Goal: Information Seeking & Learning: Compare options

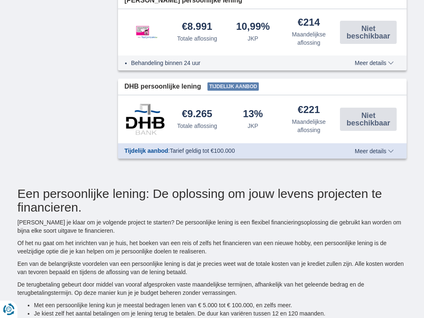
type input "7250"
select select "12"
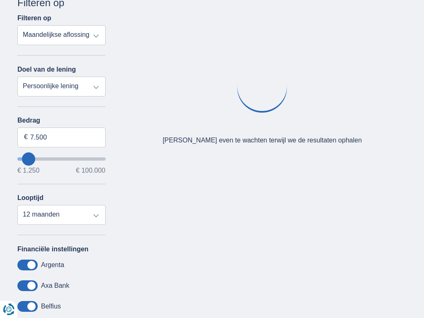
type input "7250"
select select "18"
type input "7250"
select select "24"
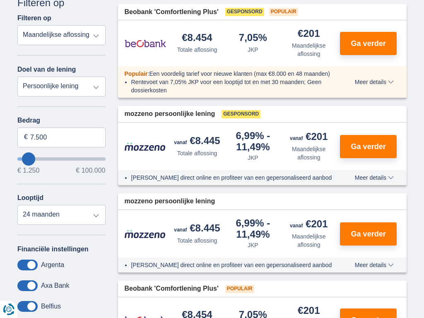
type input "7250"
select select "30"
type input "7250"
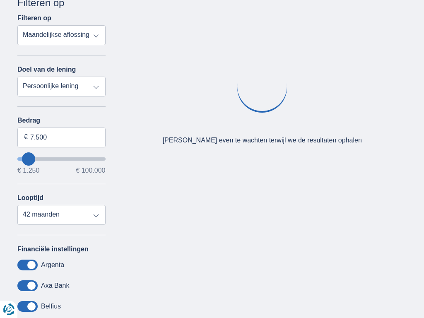
select select "36"
type input "7250"
select select "42"
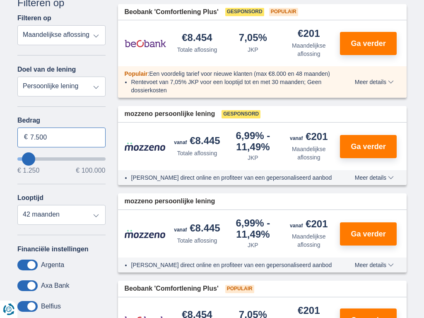
click at [61, 137] on input "7.500" at bounding box center [61, 138] width 88 height 20
type input "7"
type input "100.000"
type input "99250"
select select "120"
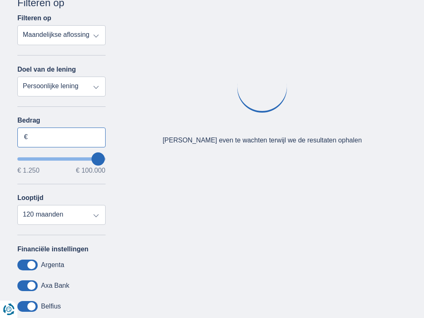
click at [61, 137] on input "Bedrag" at bounding box center [61, 138] width 88 height 20
click at [61, 137] on input "7.500" at bounding box center [61, 138] width 88 height 20
type input "7"
type input "4.505"
type input "4250"
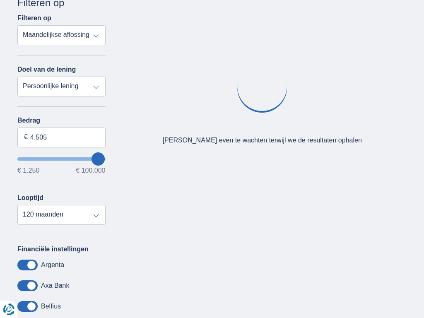
select select "36"
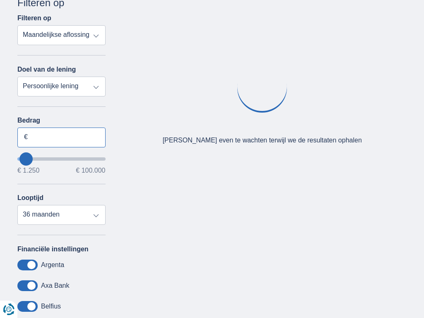
click at [61, 137] on input "Bedrag" at bounding box center [61, 138] width 88 height 20
click at [61, 137] on input "7.500" at bounding box center [61, 138] width 88 height 20
type input "7"
type input "100.000"
type input "99250"
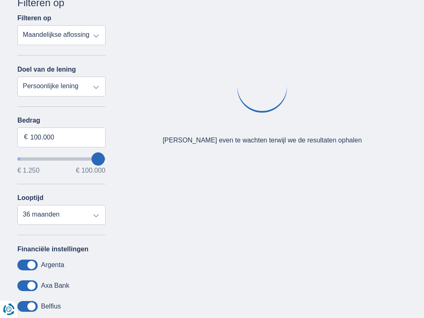
select select "120"
click at [61, 137] on input "Bedrag" at bounding box center [61, 138] width 88 height 20
click at [61, 137] on input "7.500" at bounding box center [61, 138] width 88 height 20
type input "7"
type input "100.000"
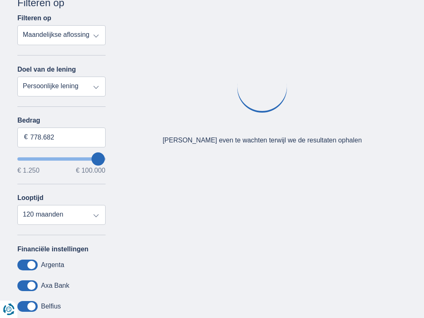
type input "99250"
click at [61, 137] on input "Bedrag" at bounding box center [61, 138] width 88 height 20
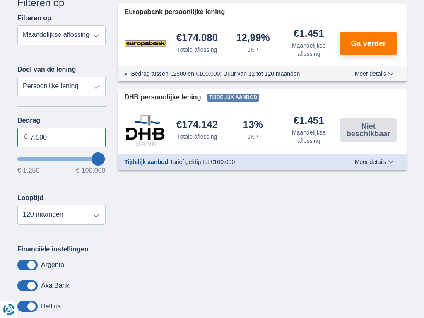
click at [61, 137] on input "7.500" at bounding box center [61, 138] width 88 height 20
type input "7"
type input "100.000"
type input "99250"
click at [61, 137] on input "Bedrag" at bounding box center [61, 138] width 88 height 20
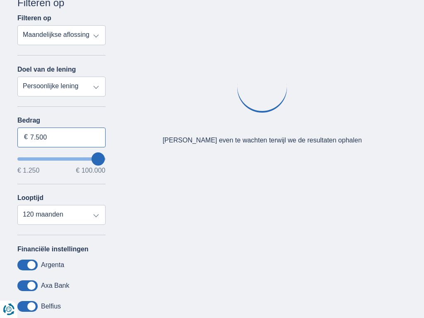
click at [61, 137] on input "7.500" at bounding box center [61, 138] width 88 height 20
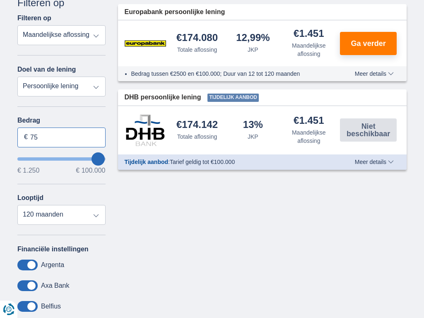
type input "7"
type input "100.000"
type input "99250"
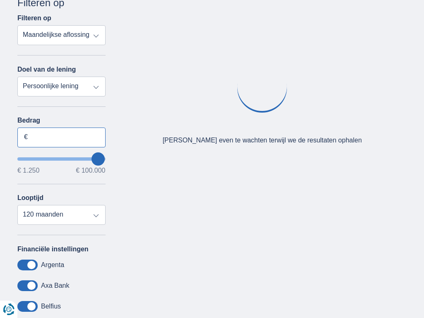
click at [61, 137] on input "Bedrag" at bounding box center [61, 138] width 88 height 20
click at [61, 137] on input "7.500" at bounding box center [61, 138] width 88 height 20
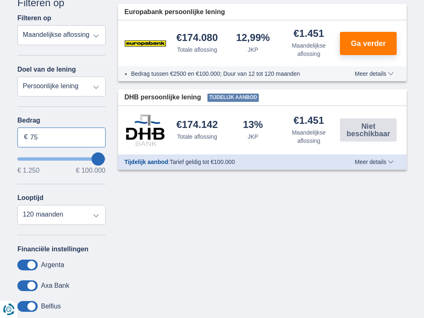
type input "7"
type input "100.000"
type input "99250"
click at [61, 137] on input "Bedrag" at bounding box center [61, 138] width 88 height 20
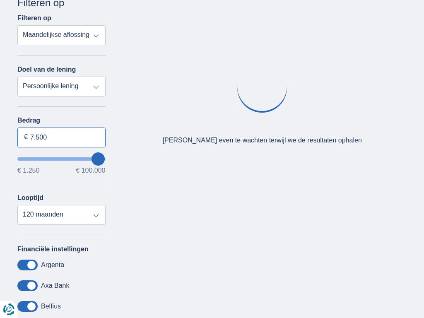
click at [61, 137] on input "7.500" at bounding box center [61, 138] width 88 height 20
type input "7"
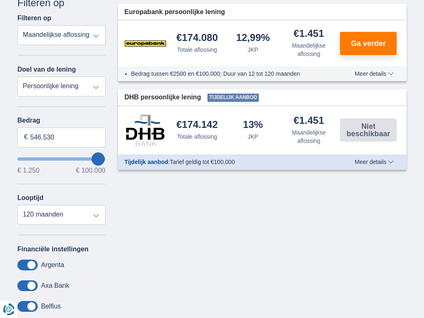
type input "100.000"
type input "99250"
click at [61, 137] on input "Bedrag" at bounding box center [61, 138] width 88 height 20
click at [61, 137] on input "7.500" at bounding box center [61, 138] width 88 height 20
type input "7"
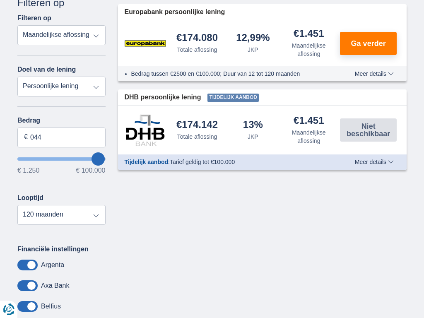
type input "1.250"
type input "1250"
select select "24"
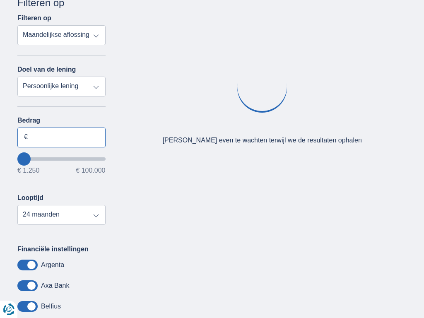
click at [61, 137] on input "Bedrag" at bounding box center [61, 138] width 88 height 20
click at [61, 137] on input "7.500" at bounding box center [61, 138] width 88 height 20
type input "7"
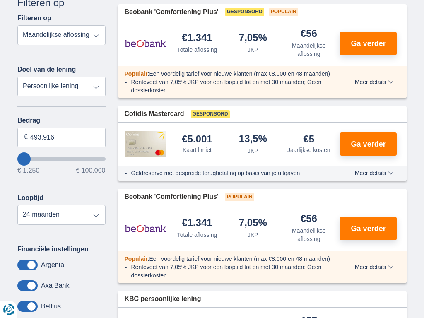
type input "100.000"
type input "99250"
select select "120"
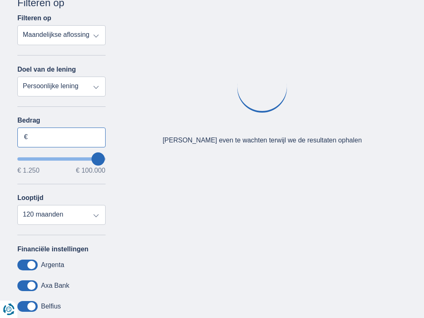
click at [61, 137] on input "Bedrag" at bounding box center [61, 138] width 88 height 20
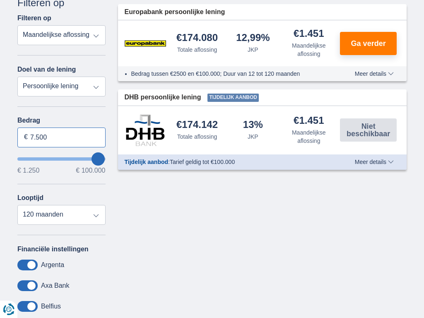
click at [61, 137] on input "7.500" at bounding box center [61, 138] width 88 height 20
type input "7"
type input "100.000"
type input "99250"
click at [61, 137] on input "Bedrag" at bounding box center [61, 138] width 88 height 20
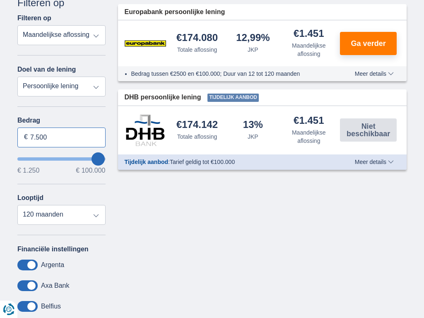
click at [61, 137] on input "7.500" at bounding box center [61, 138] width 88 height 20
type input "7"
type input "100.000"
type input "99250"
click at [61, 137] on input "Bedrag" at bounding box center [61, 138] width 88 height 20
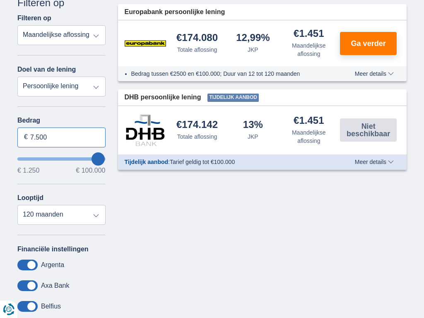
click at [61, 137] on input "7.500" at bounding box center [61, 138] width 88 height 20
type input "7"
type input "100.000"
type input "99250"
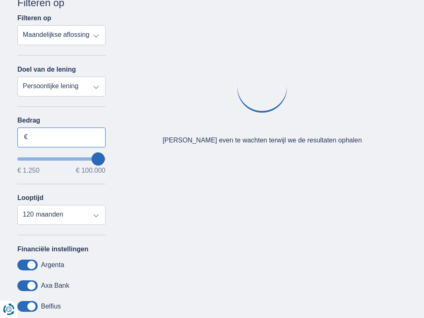
click at [61, 137] on input "Bedrag" at bounding box center [61, 138] width 88 height 20
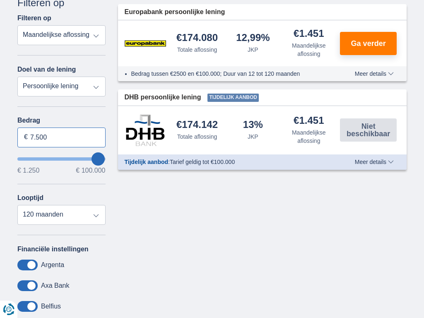
click at [61, 137] on input "7.500" at bounding box center [61, 138] width 88 height 20
type input "7"
type input "29.906"
type input "30250"
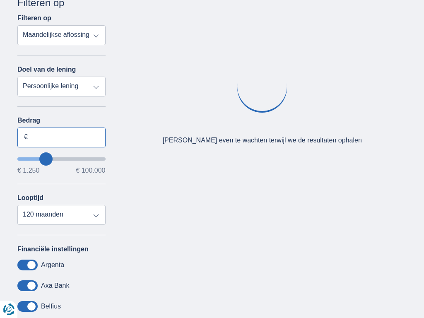
click at [61, 137] on input "Bedrag" at bounding box center [61, 138] width 88 height 20
click at [61, 137] on input "7.500" at bounding box center [61, 138] width 88 height 20
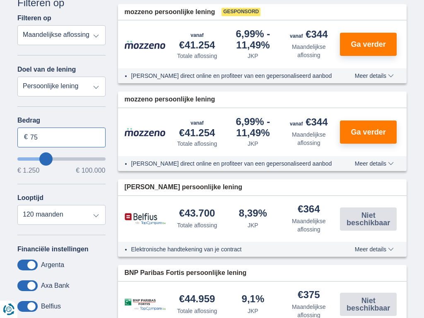
type input "7"
type input "100.000"
type input "99250"
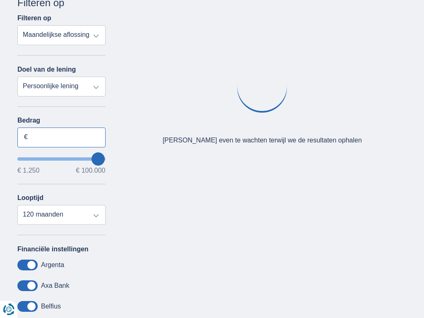
click at [61, 137] on input "Bedrag" at bounding box center [61, 138] width 88 height 20
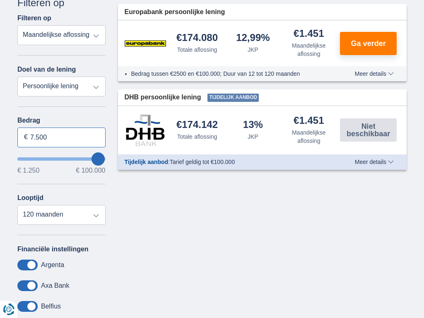
click at [61, 137] on input "7.500" at bounding box center [61, 138] width 88 height 20
type input "7"
type input "27.997"
type input "28250"
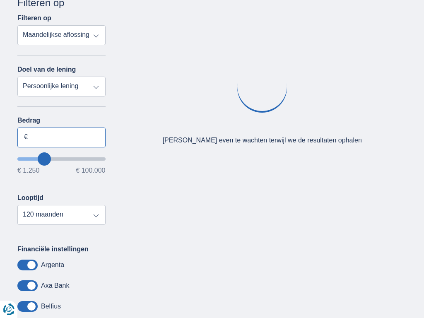
click at [61, 137] on input "Bedrag" at bounding box center [61, 138] width 88 height 20
type input "7.500"
select select "mrp+"
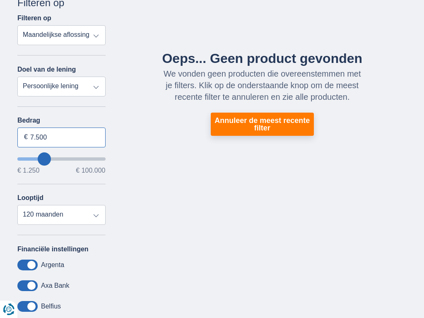
type input "7.500"
type input "7250"
select select "42"
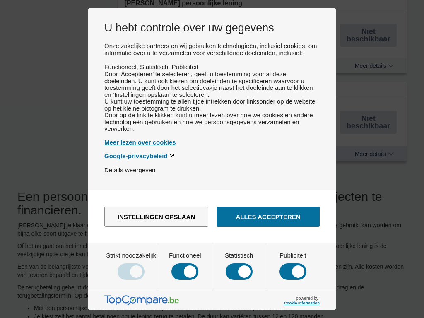
type input "7250"
